Goal: Task Accomplishment & Management: Complete application form

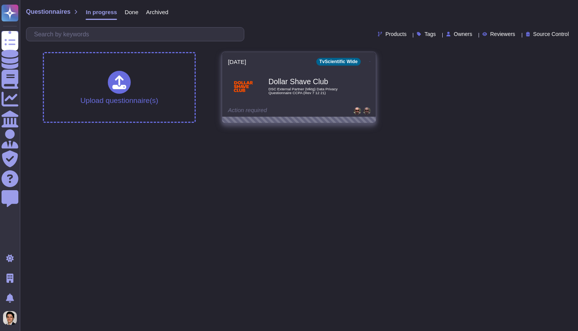
click at [264, 78] on span "Dollar Shave Club DSC External Partner (Mktg) Data Privacy Questionnaire CCPA (…" at bounding box center [299, 86] width 142 height 31
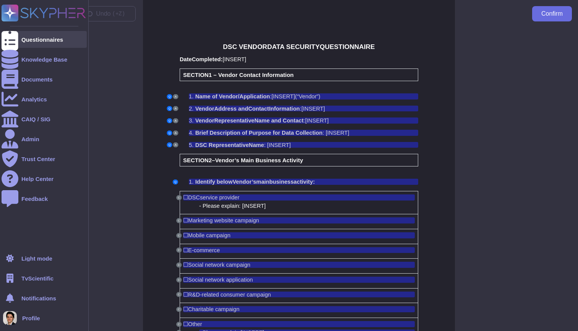
click at [12, 42] on icon at bounding box center [10, 39] width 17 height 23
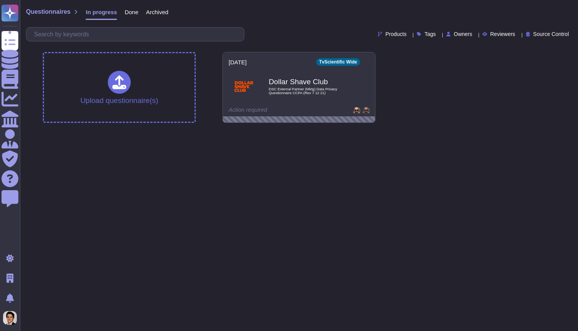
click at [422, 89] on div "Upload questionnaire(s) 2025-08-26 TvScientific Wide Dollar Shave Club DSC Exte…" at bounding box center [299, 87] width 524 height 83
click at [253, 129] on html "Questionnaires Knowledge Base Documents Analytics CAIQ / SIG Admin Trust Center…" at bounding box center [289, 64] width 578 height 129
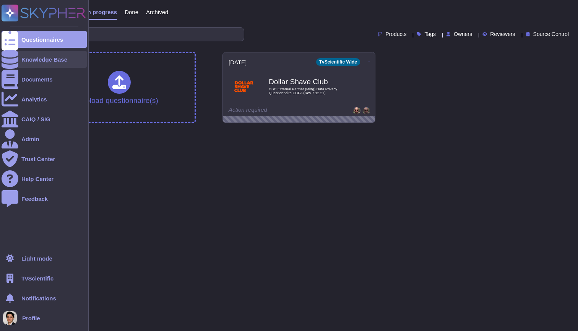
click at [42, 58] on div "Knowledge Base" at bounding box center [44, 60] width 46 height 6
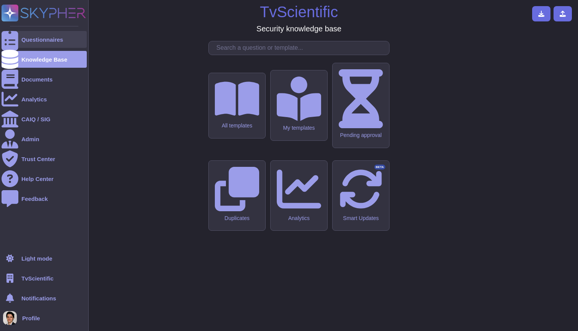
click at [32, 40] on div "Questionnaires" at bounding box center [42, 40] width 42 height 6
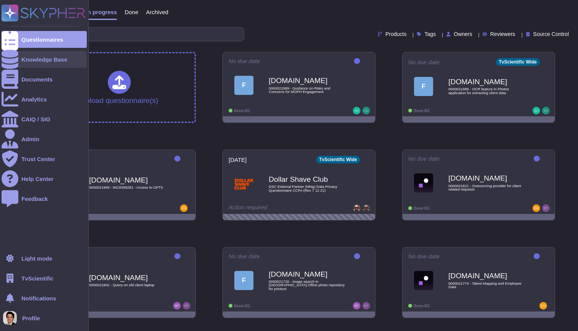
click at [21, 57] on div "Knowledge Base" at bounding box center [44, 60] width 46 height 6
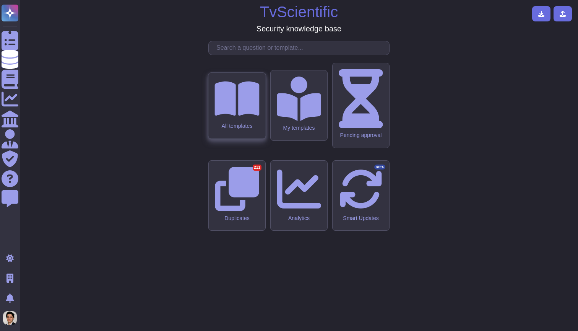
click at [240, 115] on icon at bounding box center [236, 98] width 45 height 34
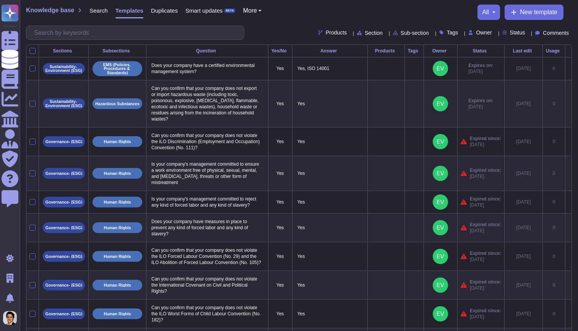
click at [101, 6] on div "Search" at bounding box center [95, 12] width 26 height 15
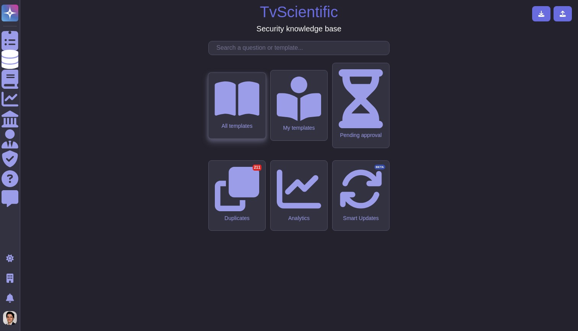
click at [231, 115] on icon at bounding box center [236, 98] width 45 height 34
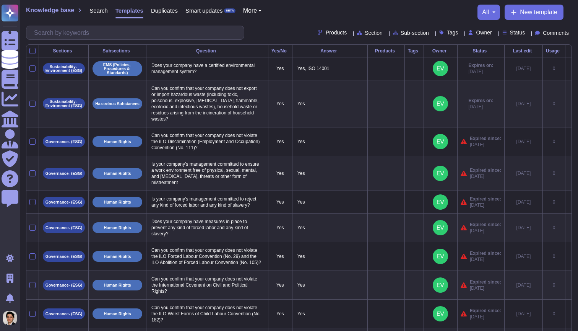
click at [100, 9] on span "Search" at bounding box center [98, 11] width 18 height 6
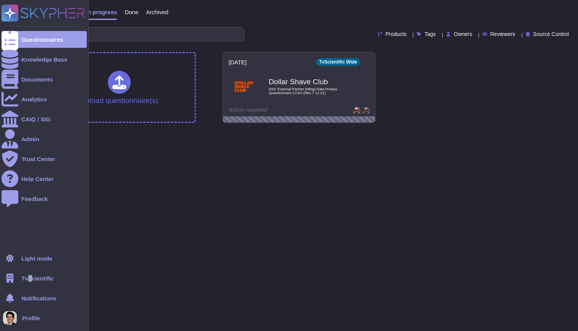
click at [30, 276] on span "TvScientific" at bounding box center [37, 278] width 32 height 6
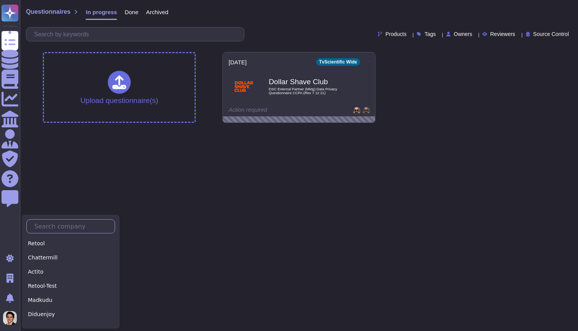
click at [55, 222] on input "text" at bounding box center [73, 225] width 84 height 13
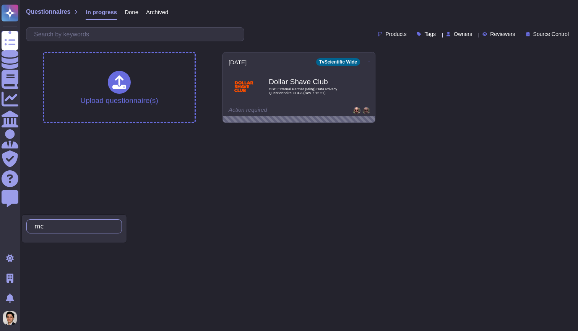
type input "m"
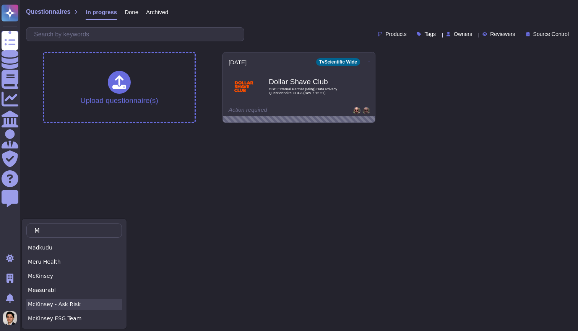
click at [79, 306] on div "McKinsey - Ask Risk" at bounding box center [74, 303] width 96 height 11
type input "M"
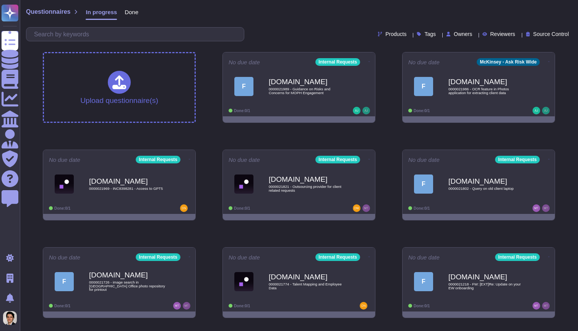
click at [314, 18] on div "Questionnaires In progress Done" at bounding box center [299, 13] width 546 height 15
click at [133, 13] on span "Done" at bounding box center [132, 12] width 14 height 6
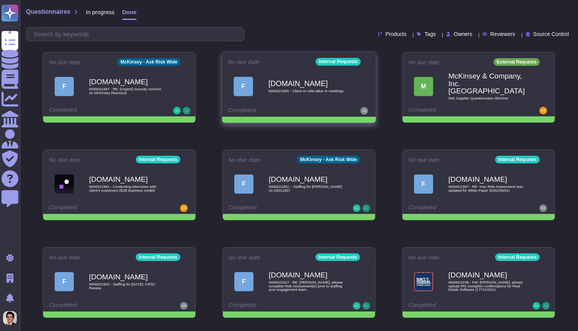
click at [246, 70] on div "F Force.com 0000021805 - Client AI note taker in meetings" at bounding box center [299, 86] width 142 height 39
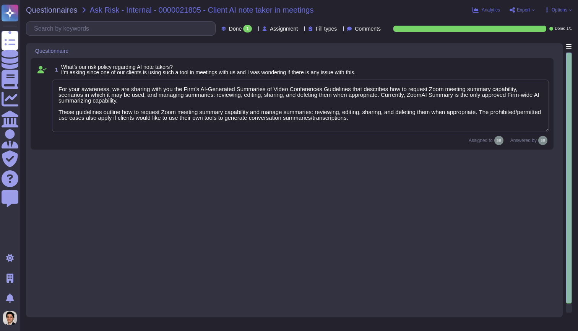
type textarea "For your awareness, we are sharing with you the Firm’s AI-Generated Summaries o…"
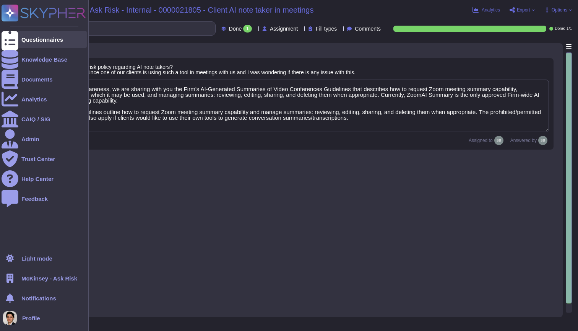
click at [21, 37] on div "Questionnaires" at bounding box center [44, 39] width 85 height 17
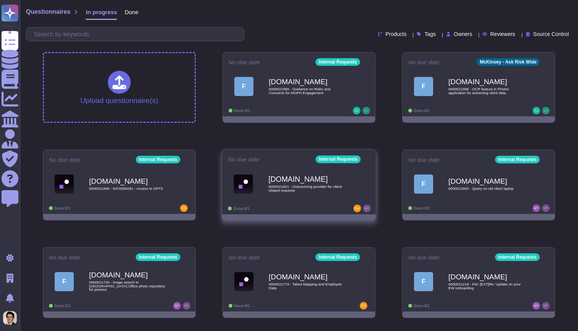
click at [309, 188] on span "0000021821 - Outsourcing provider for client related requests" at bounding box center [306, 188] width 77 height 7
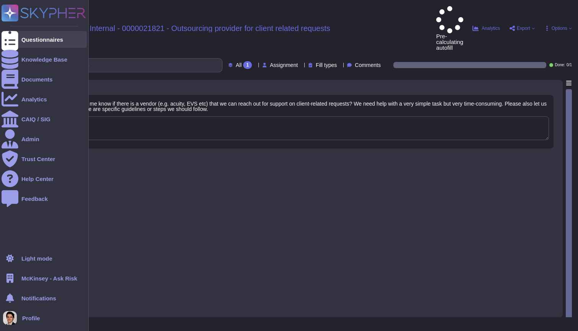
click at [3, 39] on div at bounding box center [10, 39] width 17 height 17
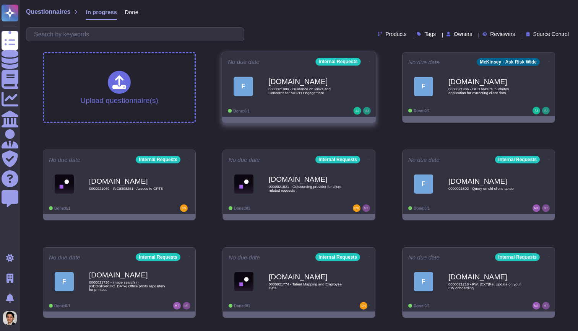
click at [369, 60] on icon at bounding box center [370, 61] width 2 height 2
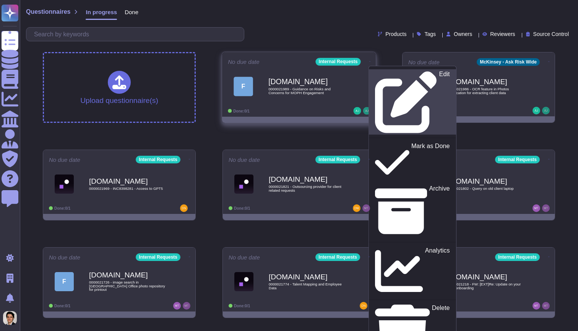
click at [378, 70] on link "Edit" at bounding box center [412, 101] width 87 height 65
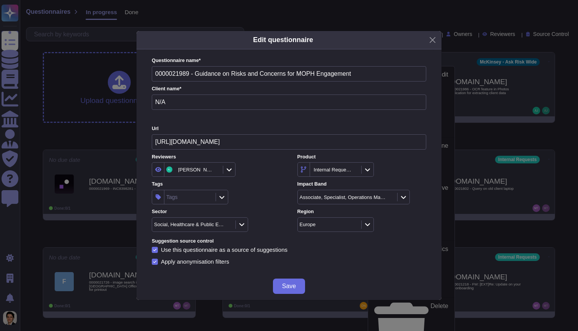
click at [363, 13] on div "Edit questionnaire Questionnaire name * 0000021989 - Guidance on Risks and Conc…" at bounding box center [289, 165] width 578 height 331
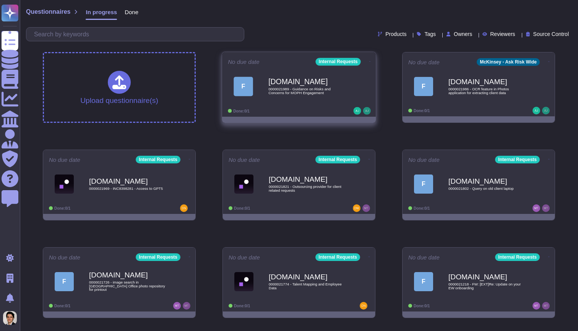
click at [337, 87] on div "Force.com 0000021989 - Guidance on Risks and Concerns for MOPH Engagement" at bounding box center [306, 86] width 77 height 31
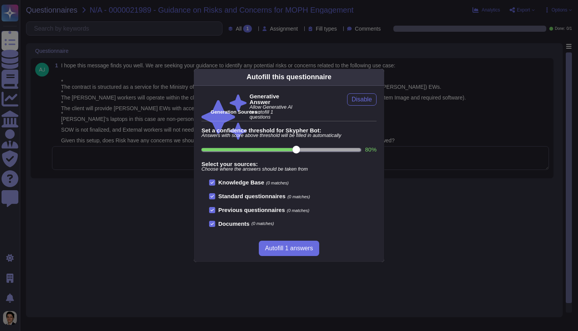
click at [421, 137] on div "Autofill this questionnaire Generative Answer Allow Generative AI to autofill 1…" at bounding box center [289, 165] width 578 height 331
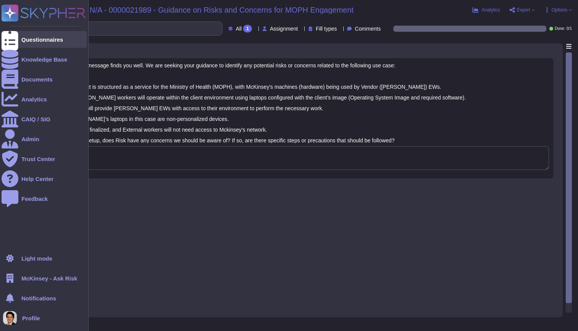
click at [13, 39] on div at bounding box center [10, 39] width 17 height 17
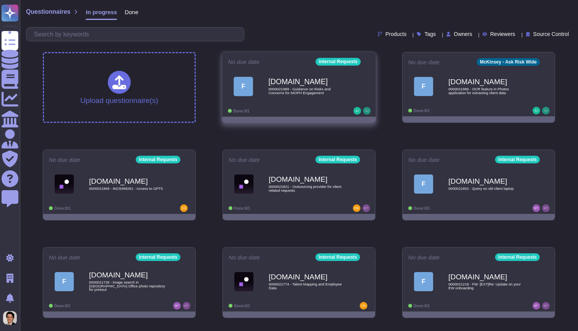
click at [288, 95] on div "Force.com 0000021989 - Guidance on Risks and Concerns for MOPH Engagement" at bounding box center [306, 86] width 77 height 31
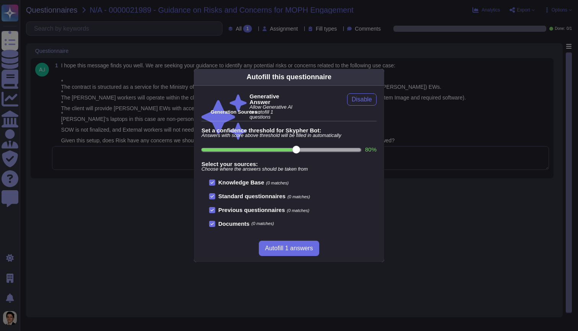
click at [507, 31] on div "Autofill this questionnaire Generative Answer Allow Generative AI to autofill 1…" at bounding box center [289, 165] width 578 height 331
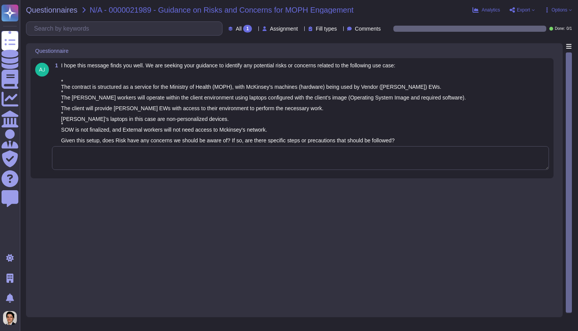
click at [520, 8] on span "Export" at bounding box center [523, 10] width 13 height 5
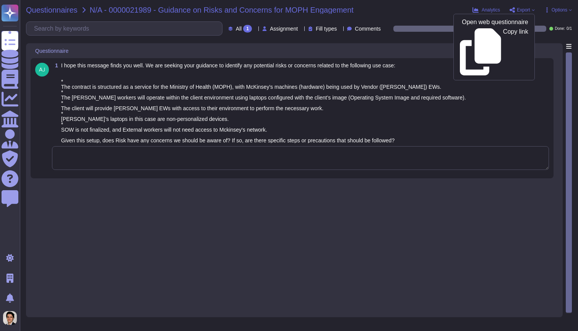
click at [62, 10] on span "Questionnaires" at bounding box center [52, 10] width 52 height 8
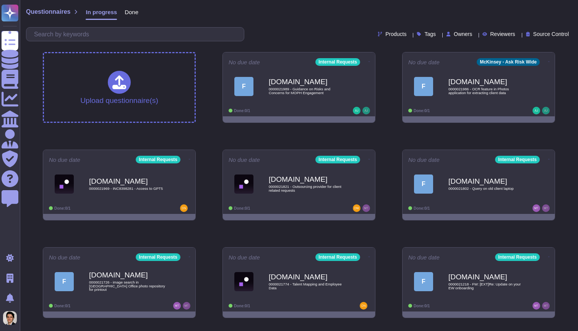
click at [385, 36] on span "Products" at bounding box center [395, 33] width 21 height 5
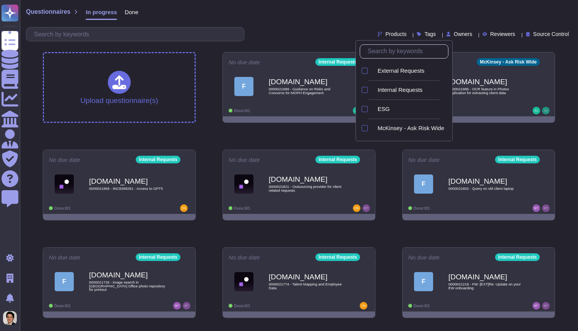
click at [385, 36] on span "Products" at bounding box center [395, 33] width 21 height 5
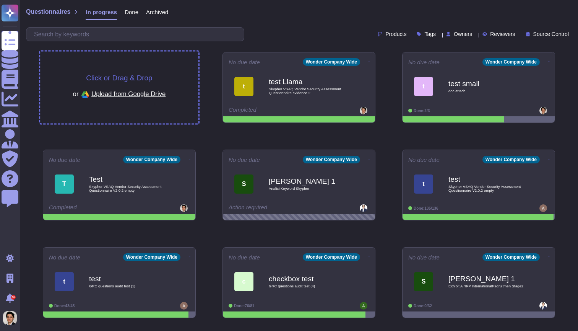
click at [132, 76] on span "Click or Drag & Drop" at bounding box center [119, 77] width 66 height 7
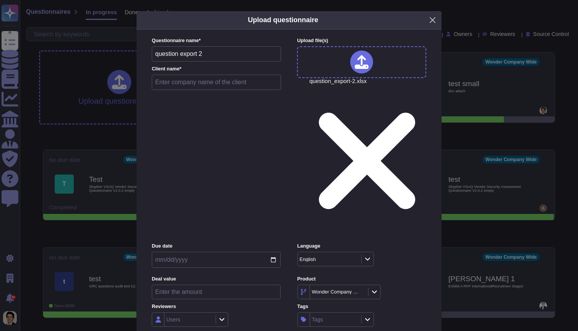
click at [436, 26] on button "Close" at bounding box center [432, 20] width 12 height 12
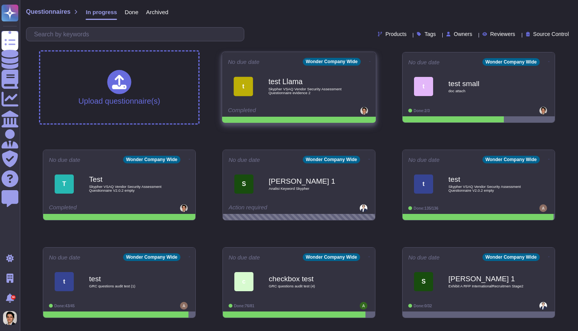
click at [358, 69] on div "t test Llama Skypher VSAQ Vendor Security Assessment Questionnaire evidence 2" at bounding box center [299, 86] width 142 height 39
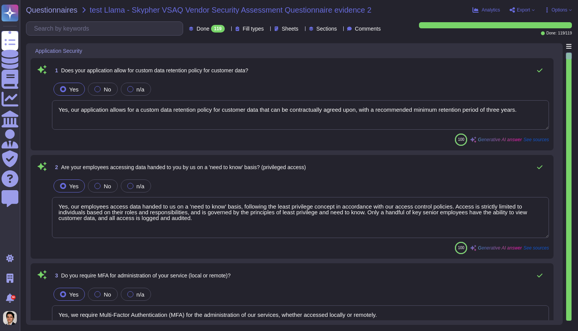
type textarea "Yes, our application allows for a custom data retention policy for customer dat…"
type textarea "Yes, our employees access data handed to us on a 'need to know' basis, followin…"
type textarea "Yes, we require Multi-Factor Authentication (MFA) for the administration of our…"
type textarea "Yes, our application allows for a custom data retention policy for customer dat…"
type textarea "Yes, our employees access data handed to us on a 'need to know' basis, followin…"
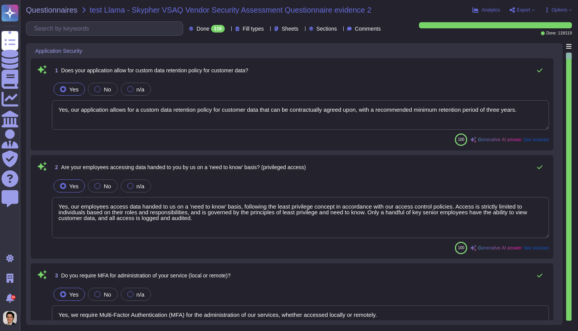
click at [527, 8] on span "Export" at bounding box center [523, 10] width 13 height 5
click at [60, 10] on span "Questionnaires" at bounding box center [52, 10] width 52 height 8
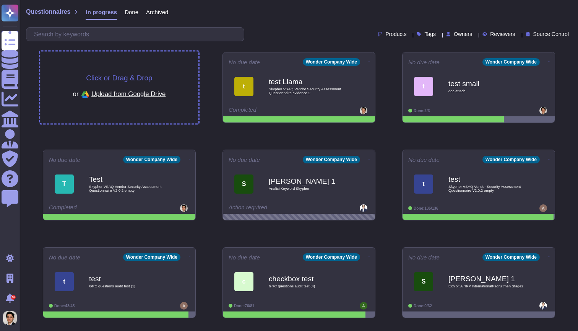
click at [183, 80] on div "Click or Drag & Drop or Upload from Google Drive" at bounding box center [119, 88] width 158 height 72
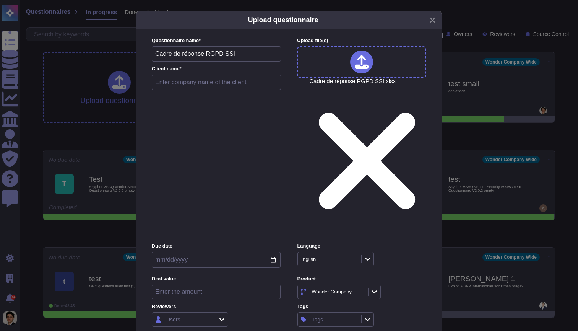
click at [452, 133] on div "Upload questionnaire Questionnaire name * Cadre de réponse RGPD SSI Client nam…" at bounding box center [289, 165] width 578 height 331
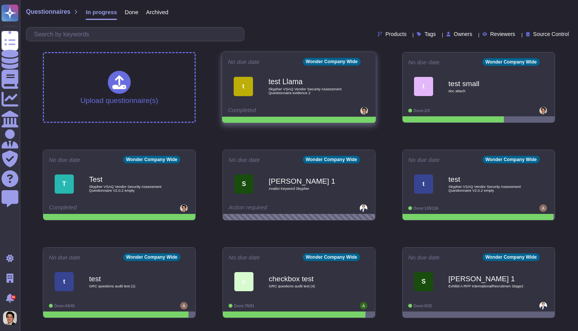
click at [355, 95] on span "t test Llama Skypher VSAQ Vendor Security Assessment Questionnaire evidence 2" at bounding box center [299, 86] width 142 height 31
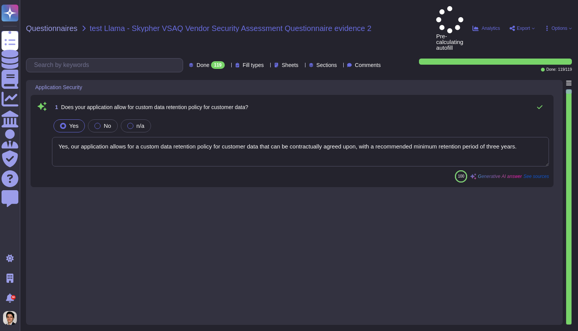
type textarea "Yes, our application allows for a custom data retention policy for customer dat…"
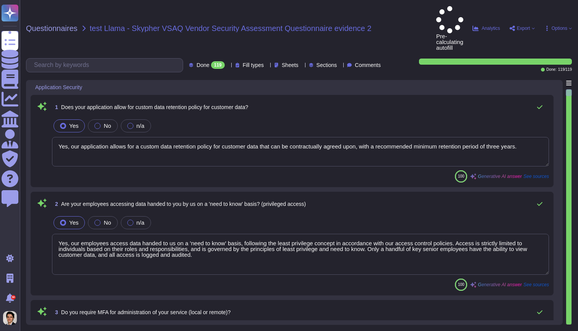
type textarea "Yes, our employees access data handed to us on a 'need to know' basis, followin…"
type textarea "Yes, we require Multi-Factor Authentication (MFA) for the administration of our…"
type textarea "Yes, our application allows for a custom data retention policy for customer dat…"
type textarea "Yes, our employees access data handed to us on a 'need to know' basis, followin…"
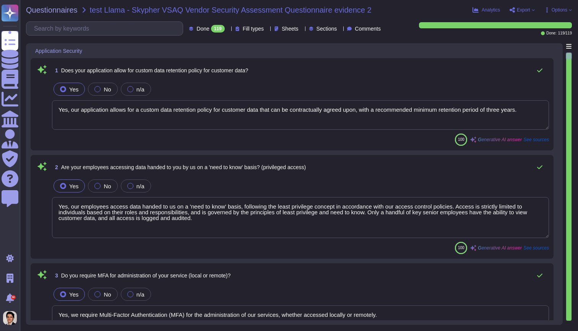
click at [532, 9] on icon at bounding box center [533, 9] width 3 height 3
click at [331, 166] on div "2 Are your employees accessing data handed to you by us on a 'need to know' bas…" at bounding box center [300, 166] width 497 height 15
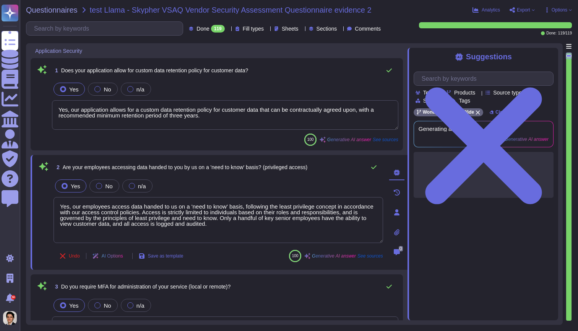
click at [355, 77] on div "1 Does your application allow for custom data retention policy for customer dat…" at bounding box center [225, 70] width 346 height 15
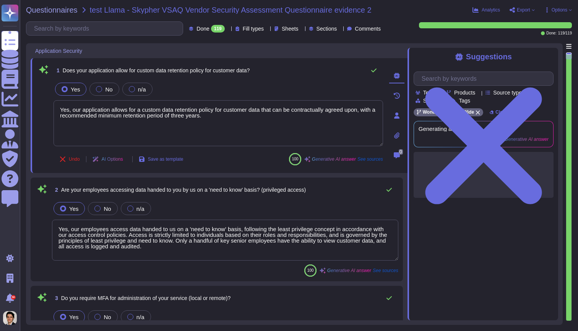
click at [336, 60] on div "1 Does your application allow for custom data retention policy for customer dat…" at bounding box center [219, 115] width 377 height 115
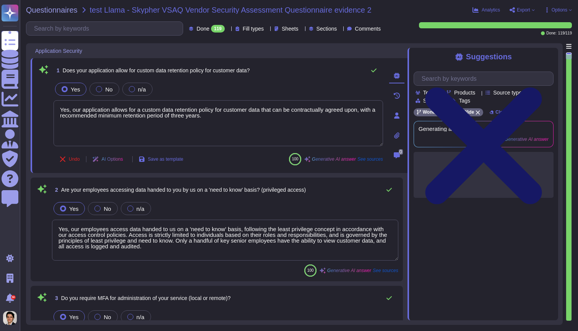
click at [550, 57] on icon at bounding box center [483, 145] width 140 height 186
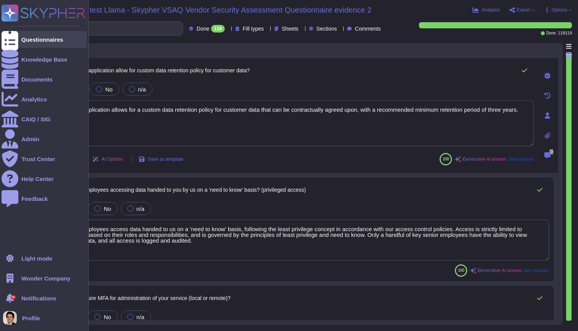
click at [29, 38] on div "Questionnaires" at bounding box center [42, 40] width 42 height 6
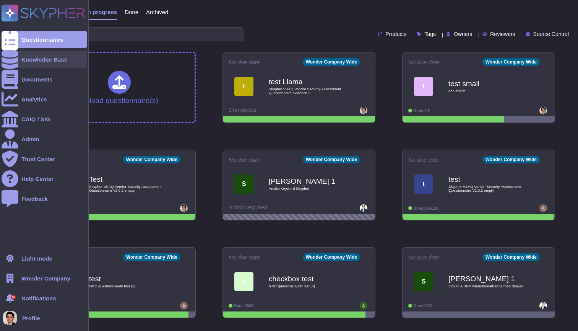
click at [13, 64] on div at bounding box center [10, 59] width 17 height 17
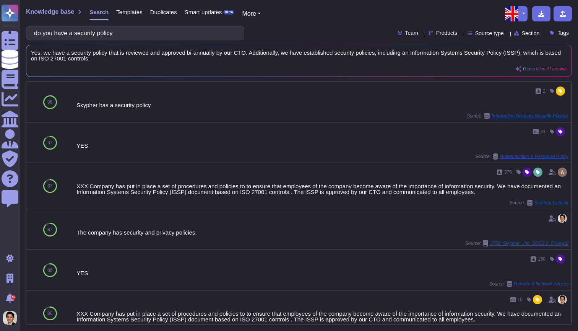
click at [222, 77] on div "Knowledge base Search Templates Duplicates Smart updates BETA More do you have …" at bounding box center [299, 165] width 558 height 331
type input "do you have a security policy"
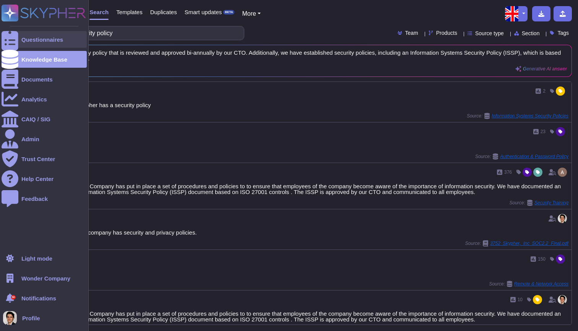
click at [14, 39] on icon at bounding box center [10, 39] width 17 height 23
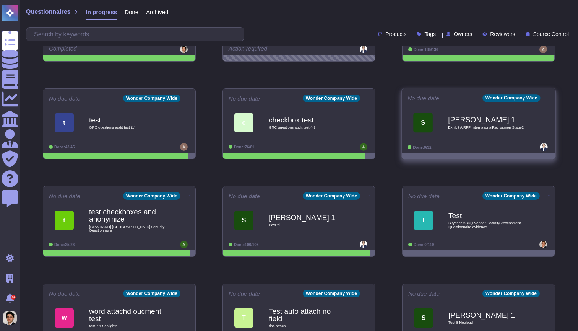
scroll to position [156, 0]
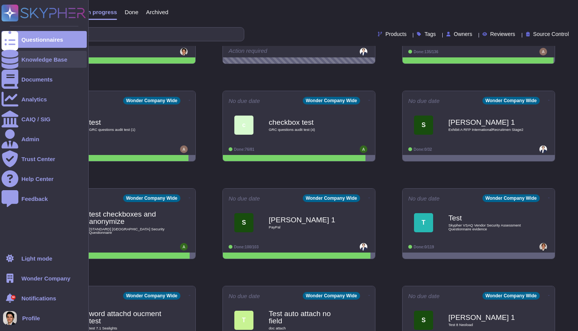
click at [19, 57] on div "Knowledge Base" at bounding box center [44, 59] width 85 height 17
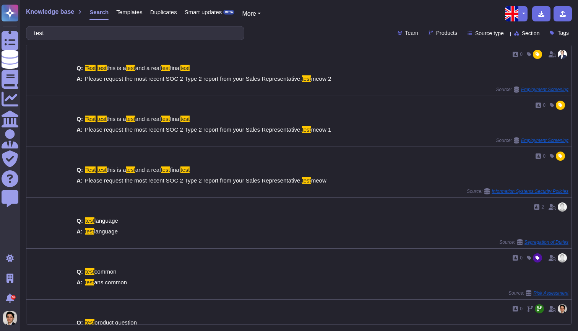
type input "test"
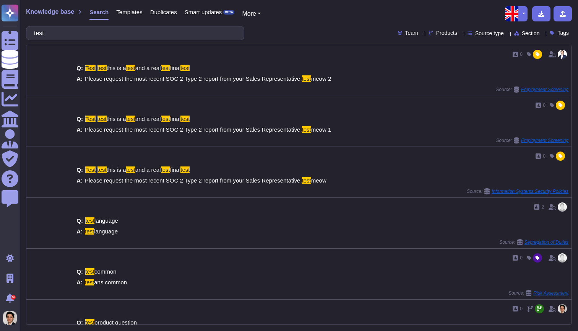
click at [478, 32] on span "Source type" at bounding box center [489, 33] width 29 height 5
click at [502, 40] on div "Knowledge base Search Templates Duplicates Smart updates BETA More test Team Pr…" at bounding box center [299, 165] width 558 height 331
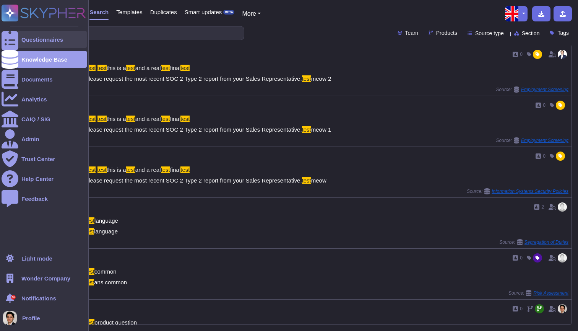
click at [13, 41] on icon at bounding box center [10, 39] width 17 height 23
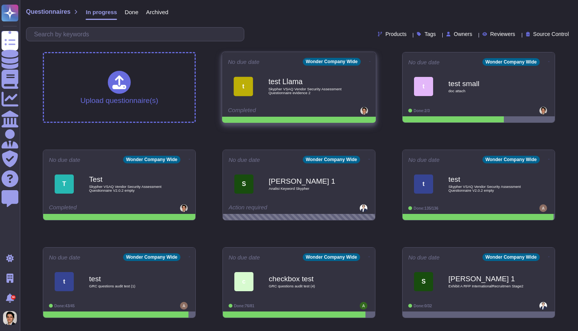
click at [270, 75] on div "test Llama Skypher VSAQ Vendor Security Assessment Questionnaire evidence 2" at bounding box center [306, 86] width 77 height 31
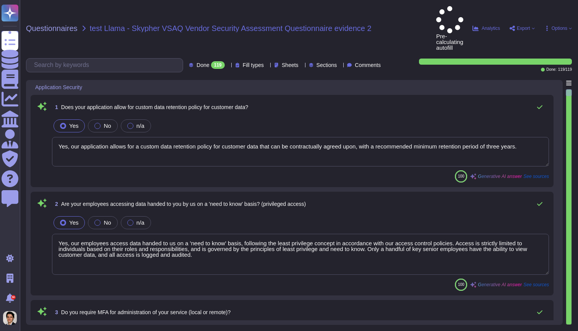
type textarea "Yes, our application allows for a custom data retention policy for customer dat…"
type textarea "Yes, our employees access data handed to us on a 'need to know' basis, followin…"
type textarea "Yes, we require Multi-Factor Authentication (MFA) for the administration of our…"
type textarea "Yes, our application allows for a custom data retention policy for customer dat…"
type textarea "Yes, our employees access data handed to us on a 'need to know' basis, followin…"
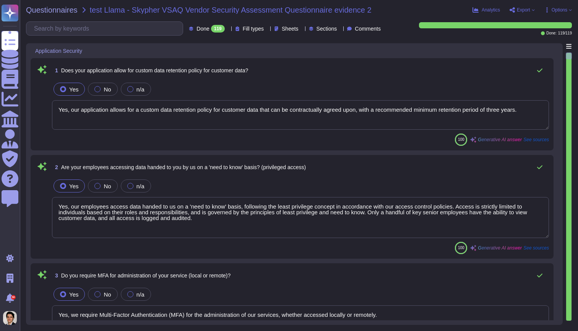
click at [535, 11] on div "Analytics Export Options" at bounding box center [521, 10] width 99 height 8
click at [532, 10] on icon at bounding box center [533, 9] width 3 height 3
click at [399, 8] on div "Questionnaires test Llama - Skypher VSAQ Vendor Security Assessment Questionnai…" at bounding box center [246, 10] width 440 height 8
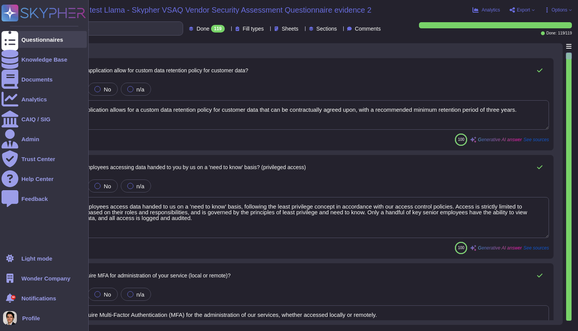
click at [14, 41] on icon at bounding box center [10, 39] width 17 height 23
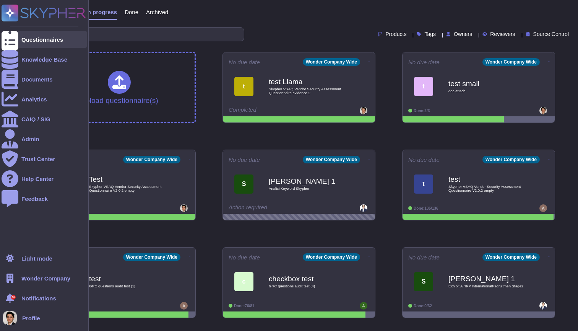
click at [4, 39] on div at bounding box center [10, 39] width 17 height 17
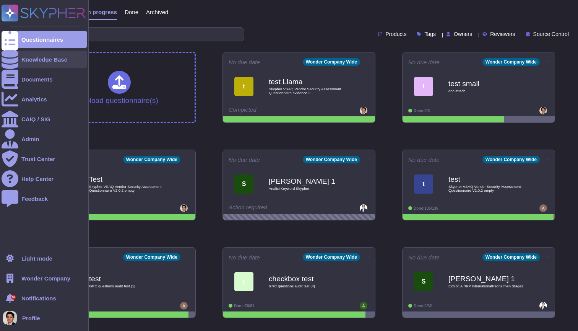
click at [13, 57] on icon at bounding box center [10, 59] width 17 height 19
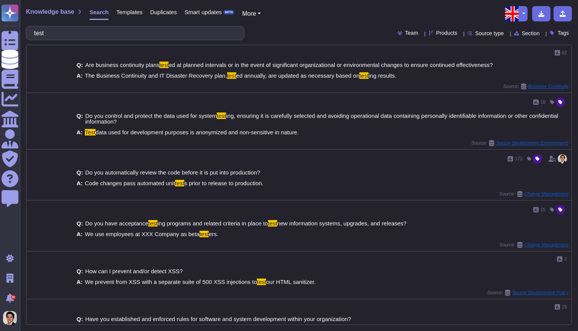
type input "test"
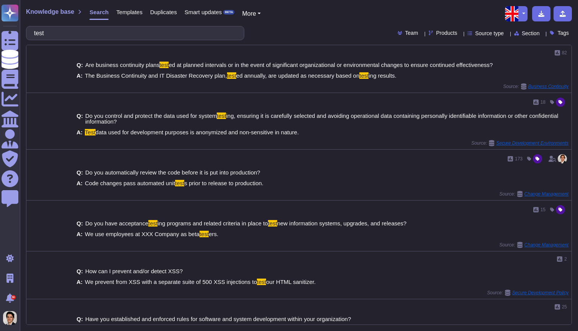
click at [128, 16] on div "Templates" at bounding box center [126, 13] width 34 height 15
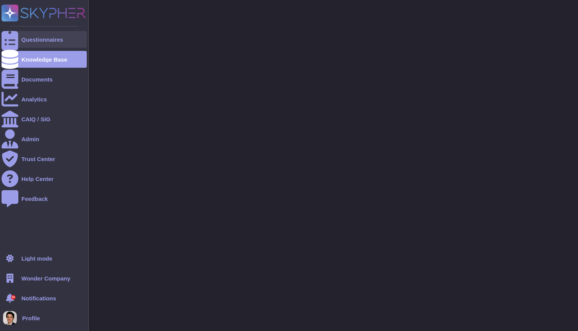
click at [18, 42] on div "Questionnaires" at bounding box center [44, 39] width 85 height 17
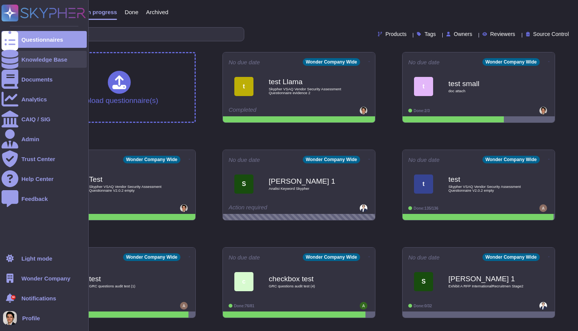
click at [15, 54] on div at bounding box center [10, 59] width 17 height 17
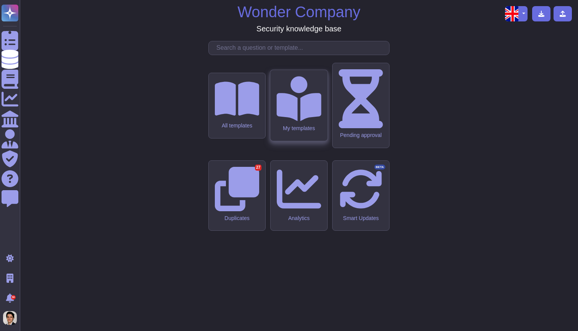
click at [298, 121] on icon at bounding box center [298, 98] width 45 height 45
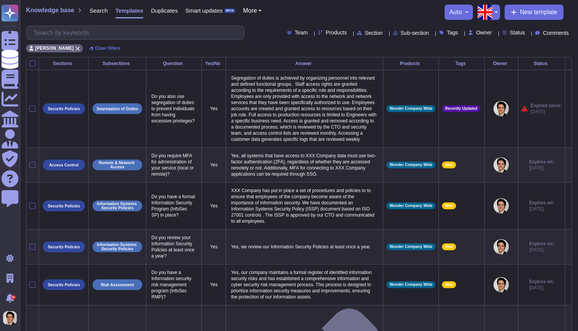
scroll to position [2, 0]
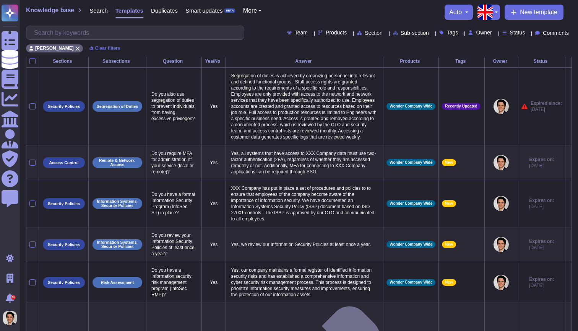
click at [257, 11] on span "More" at bounding box center [250, 11] width 14 height 6
click at [101, 13] on span "Search" at bounding box center [98, 11] width 18 height 6
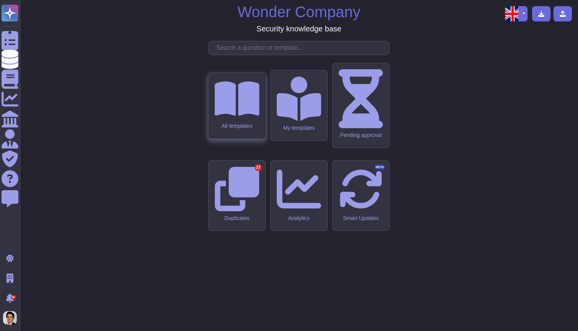
click at [252, 138] on div "All templates" at bounding box center [236, 106] width 57 height 66
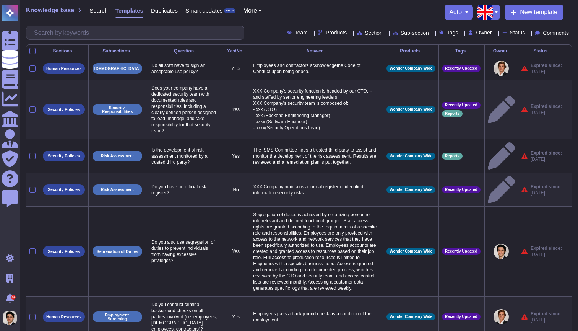
click at [92, 11] on span "Search" at bounding box center [98, 11] width 18 height 6
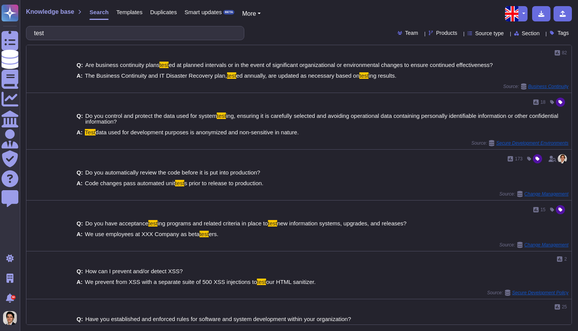
type input "test"
click at [261, 14] on button "More" at bounding box center [251, 13] width 19 height 9
click at [298, 11] on div "Knowledge base Search Templates Duplicates Smart updates BETA More Sections Pro…" at bounding box center [296, 13] width 540 height 15
click at [410, 60] on div "Q: Are business continuity plans test ed at planned intervals or in the event o…" at bounding box center [306, 70] width 464 height 26
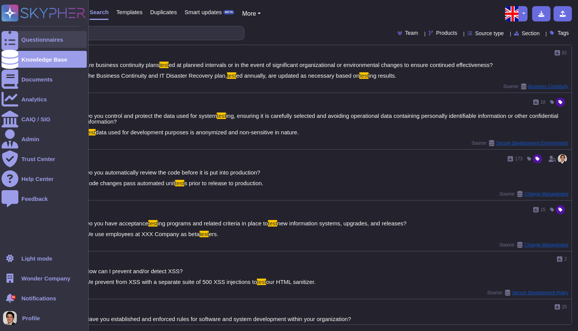
click at [14, 39] on icon at bounding box center [10, 39] width 17 height 23
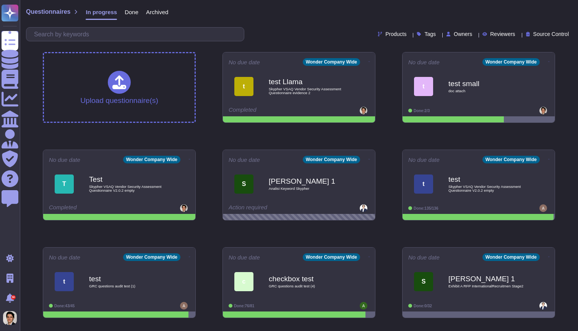
click at [490, 38] on div "Products Tags Owners Reviewers Source Control" at bounding box center [299, 34] width 546 height 14
click at [494, 34] on span "Reviewers" at bounding box center [502, 33] width 25 height 5
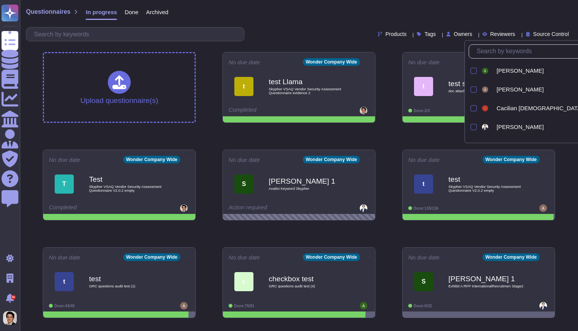
click at [494, 34] on span "Reviewers" at bounding box center [502, 33] width 25 height 5
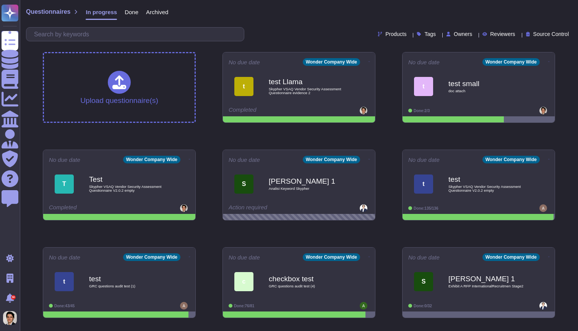
click at [533, 32] on span "Source Control" at bounding box center [551, 33] width 36 height 5
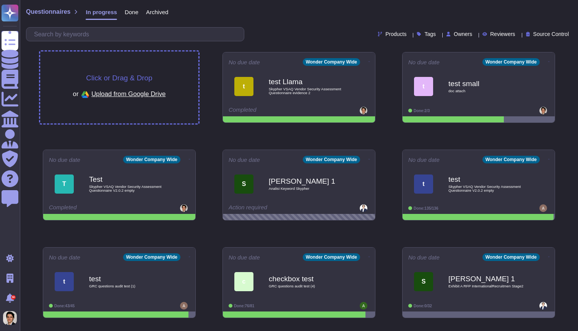
click at [128, 66] on div "Click or Drag & Drop or Upload from Google Drive" at bounding box center [119, 88] width 158 height 72
click at [180, 81] on div "Click or Drag & Drop or Upload from Google Drive" at bounding box center [119, 88] width 158 height 72
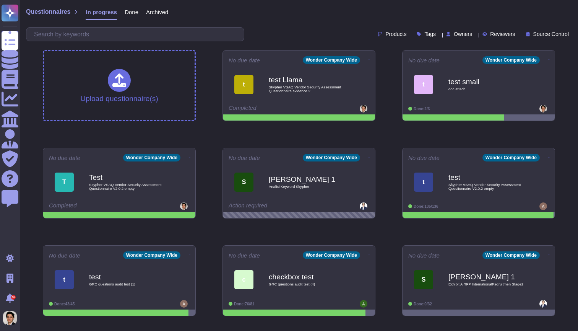
scroll to position [2, 0]
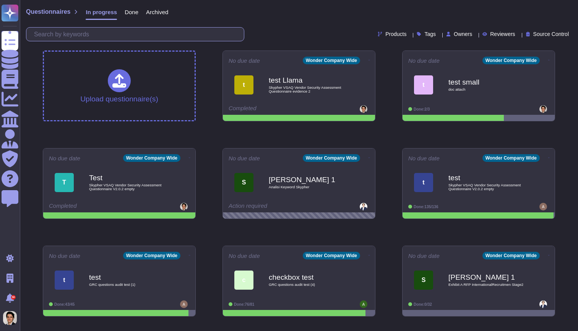
click at [206, 39] on input "text" at bounding box center [137, 34] width 214 height 13
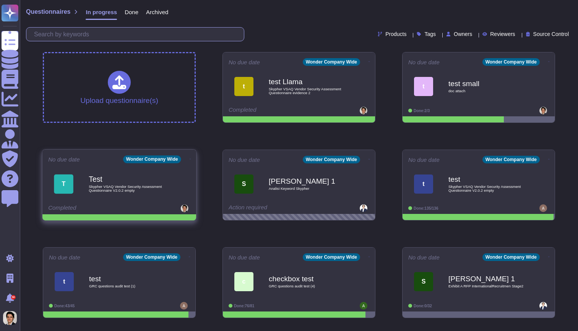
scroll to position [0, 0]
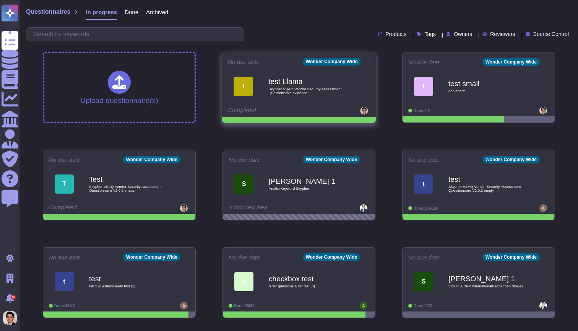
click at [352, 78] on span "t test Llama Skypher VSAQ Vendor Security Assessment Questionnaire evidence 2" at bounding box center [299, 86] width 142 height 31
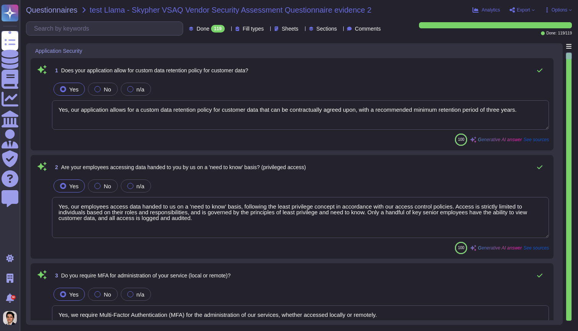
type textarea "Yes, our application allows for a custom data retention policy for customer dat…"
type textarea "Yes, our employees access data handed to us on a 'need to know' basis, followin…"
type textarea "Yes, we require Multi-Factor Authentication (MFA) for the administration of our…"
type textarea "Yes, our application allows for a custom data retention policy for customer dat…"
type textarea "Yes, our employees access data handed to us on a 'need to know' basis, followin…"
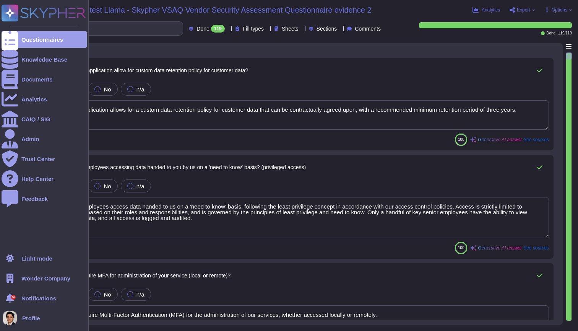
click at [0, 41] on div "Questionnaires Knowledge Base Documents Analytics CAIQ / SIG Admin Trust Center…" at bounding box center [44, 165] width 89 height 331
click at [52, 43] on div "Questionnaires" at bounding box center [44, 39] width 85 height 17
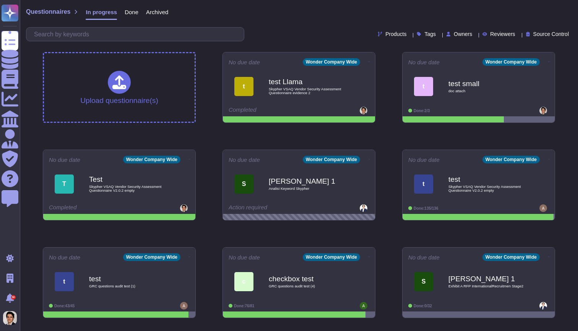
click at [413, 29] on div "Products Tags Owners Reviewers Source Control" at bounding box center [299, 34] width 546 height 14
click at [424, 32] on span "Tags" at bounding box center [429, 33] width 11 height 5
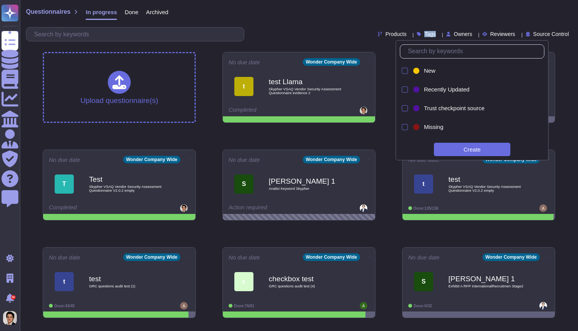
click at [424, 32] on span "Tags" at bounding box center [429, 33] width 11 height 5
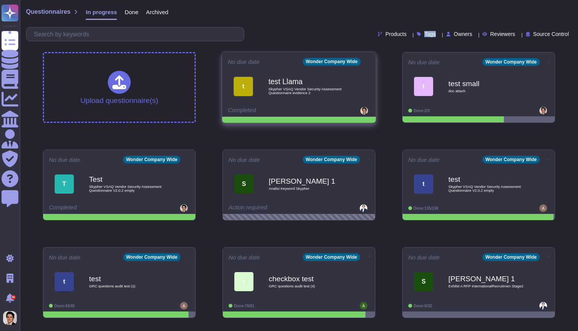
click at [295, 102] on div "t test Llama Skypher VSAQ Vendor Security Assessment Questionnaire evidence 2" at bounding box center [299, 86] width 142 height 39
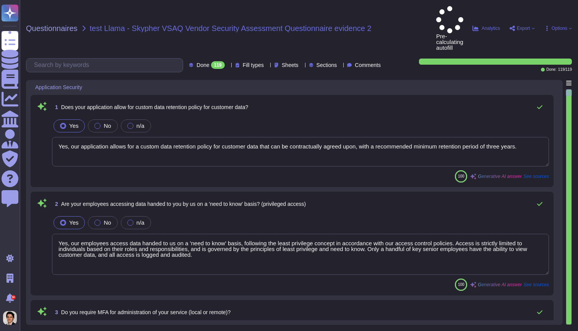
type textarea "Yes, our application allows for a custom data retention policy for customer dat…"
type textarea "Yes, our employees access data handed to us on a 'need to know' basis, followin…"
type textarea "Yes, we require Multi-Factor Authentication (MFA) for the administration of our…"
type textarea "Yes, our application allows for a custom data retention policy for customer dat…"
type textarea "Yes, our employees access data handed to us on a 'need to know' basis, followin…"
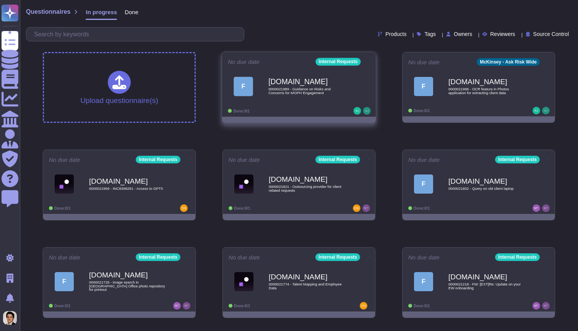
click at [297, 83] on b "[DOMAIN_NAME]" at bounding box center [306, 81] width 77 height 7
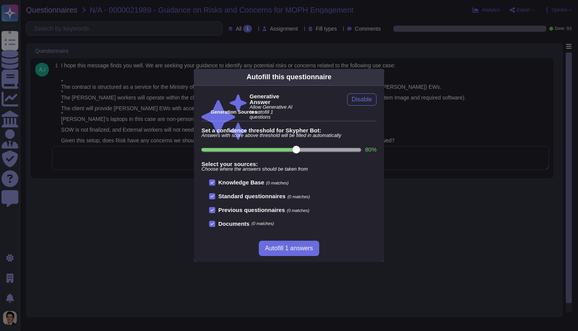
click at [136, 102] on div "Autofill this questionnaire Generative Answer Allow Generative AI to autofill 1…" at bounding box center [289, 165] width 578 height 331
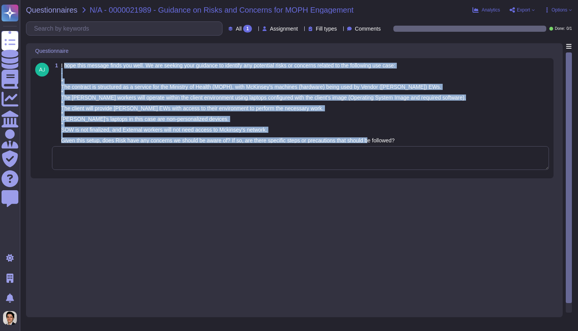
drag, startPoint x: 63, startPoint y: 65, endPoint x: 530, endPoint y: 138, distance: 472.3
click at [530, 138] on div "1 I hope this message finds you well. We are seeking your guidance to identify …" at bounding box center [300, 103] width 497 height 80
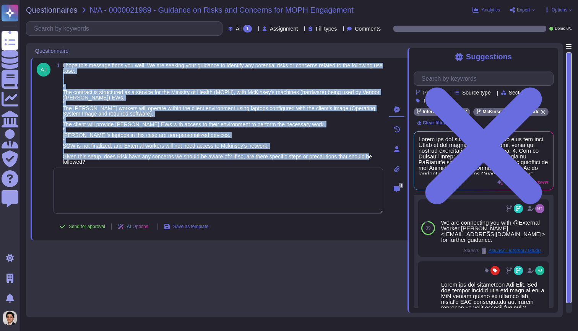
drag, startPoint x: 112, startPoint y: 162, endPoint x: 65, endPoint y: 66, distance: 107.0
click at [65, 66] on span "I hope this message finds you well. We are seeking your guidance to identify an…" at bounding box center [223, 114] width 320 height 102
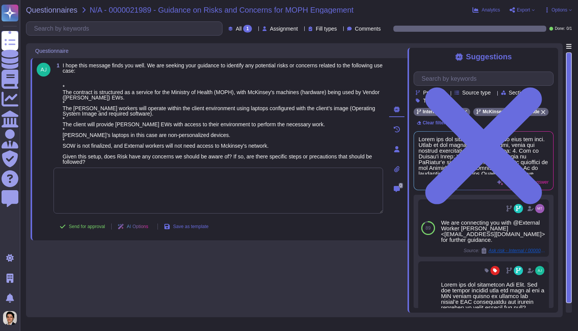
click at [236, 27] on span "All" at bounding box center [239, 28] width 6 height 5
click at [397, 189] on icon at bounding box center [397, 189] width 6 height 6
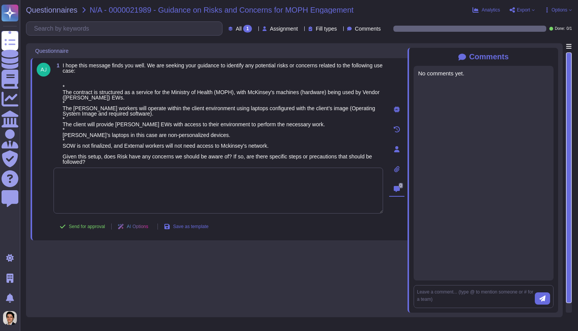
click at [159, 203] on textarea at bounding box center [217, 190] width 329 height 46
click at [395, 148] on icon at bounding box center [396, 149] width 5 height 6
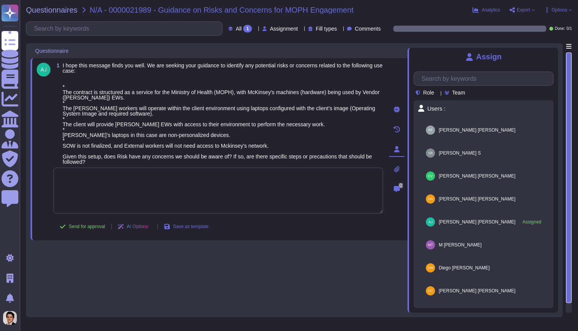
scroll to position [0, 0]
click at [553, 52] on icon at bounding box center [553, 52] width 0 height 0
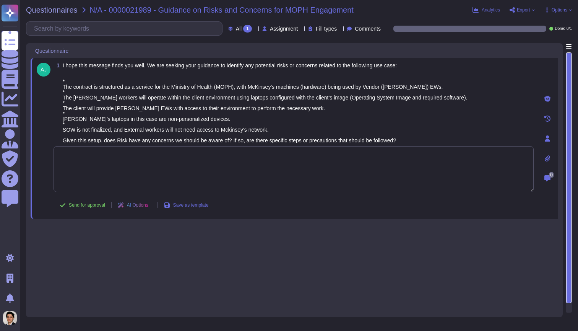
click at [467, 190] on textarea at bounding box center [293, 169] width 480 height 46
click at [546, 101] on icon at bounding box center [547, 99] width 6 height 6
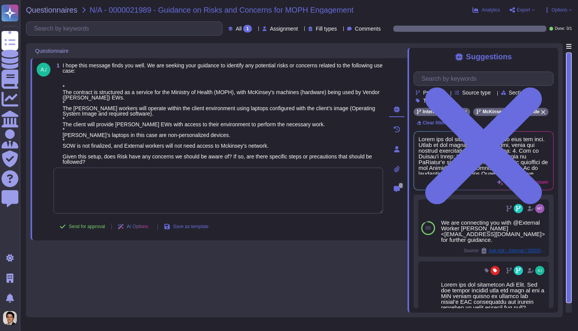
scroll to position [0, 0]
click at [425, 79] on input "text" at bounding box center [485, 78] width 135 height 13
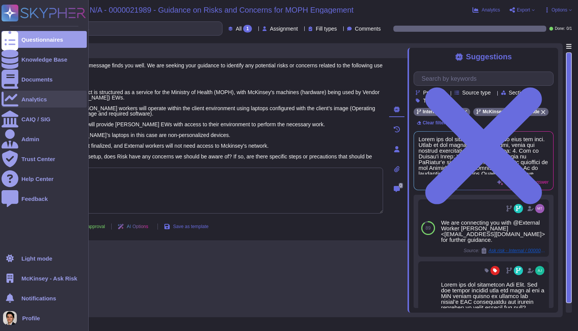
click at [31, 98] on div "Analytics" at bounding box center [34, 99] width 26 height 6
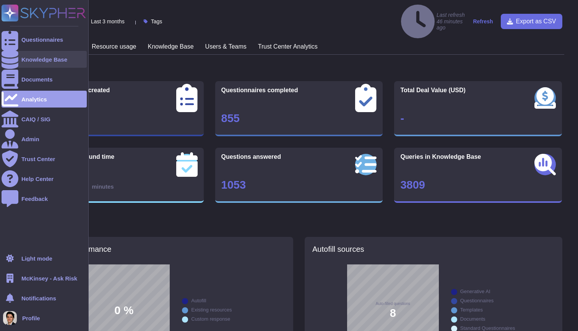
click at [43, 58] on div "Knowledge Base" at bounding box center [44, 60] width 46 height 6
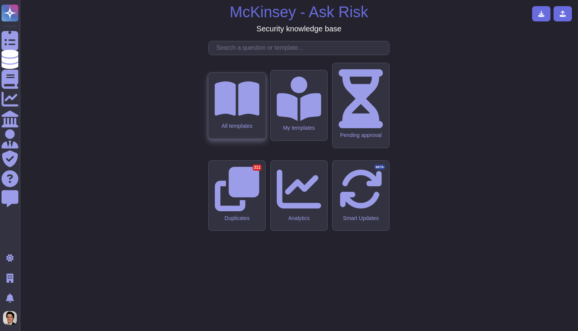
click at [242, 138] on div "All templates" at bounding box center [236, 106] width 57 height 66
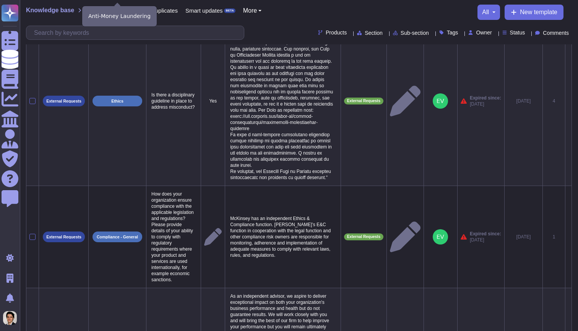
scroll to position [109, 0]
